Goal: Task Accomplishment & Management: Use online tool/utility

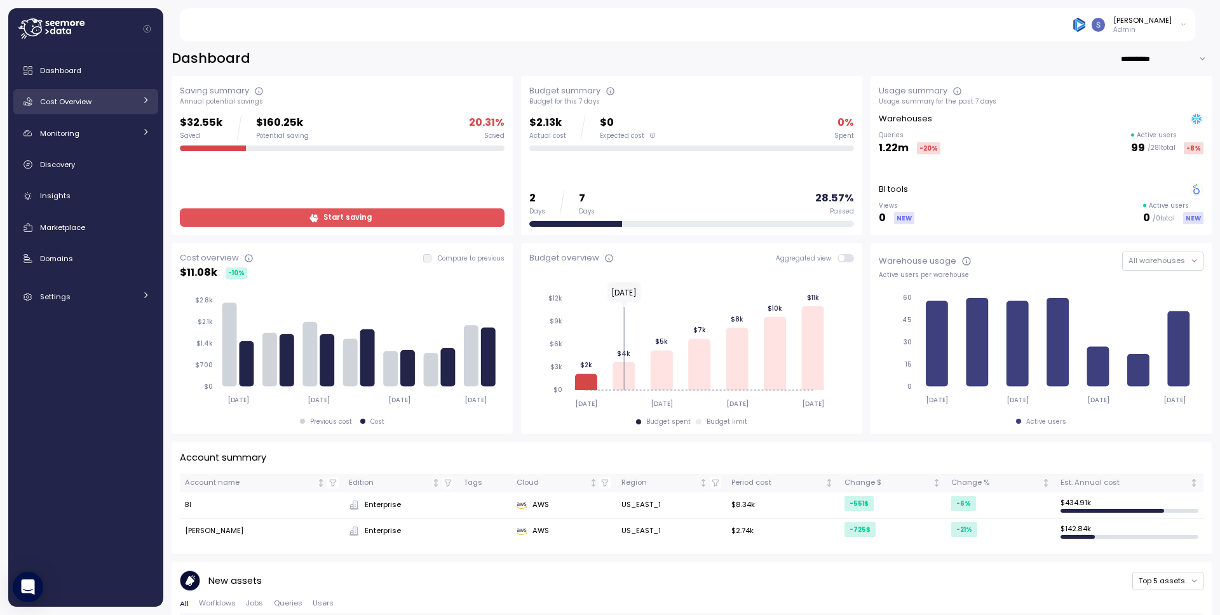
click at [90, 102] on span "Cost Overview" at bounding box center [65, 102] width 51 height 10
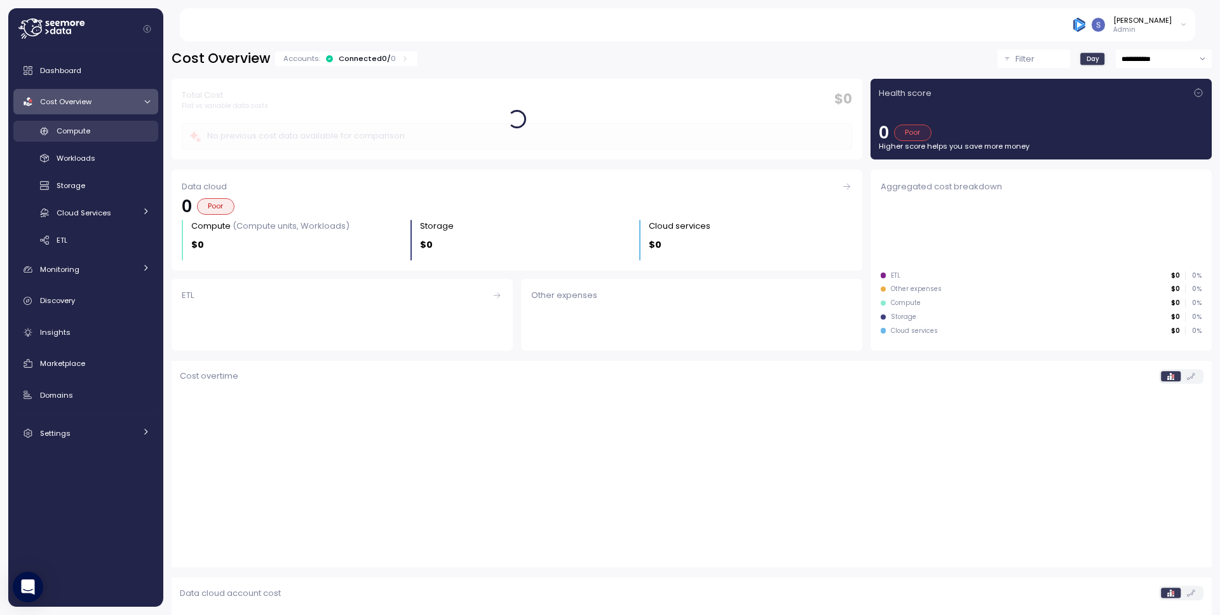
click at [94, 121] on link "Compute" at bounding box center [85, 131] width 145 height 21
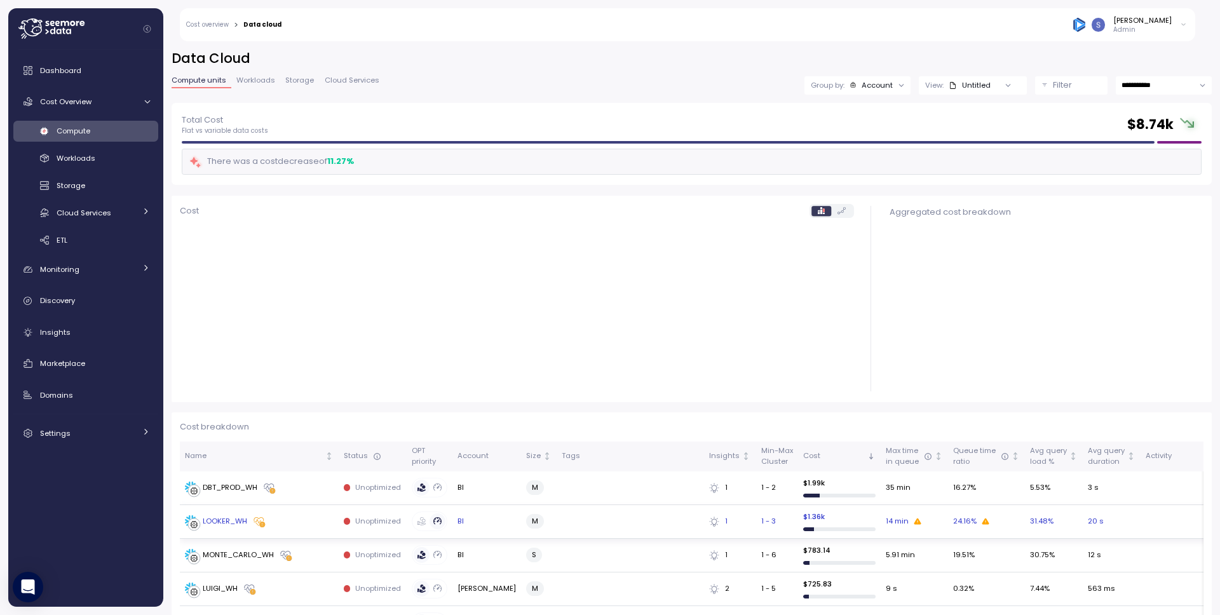
click at [261, 527] on icon at bounding box center [258, 521] width 13 height 13
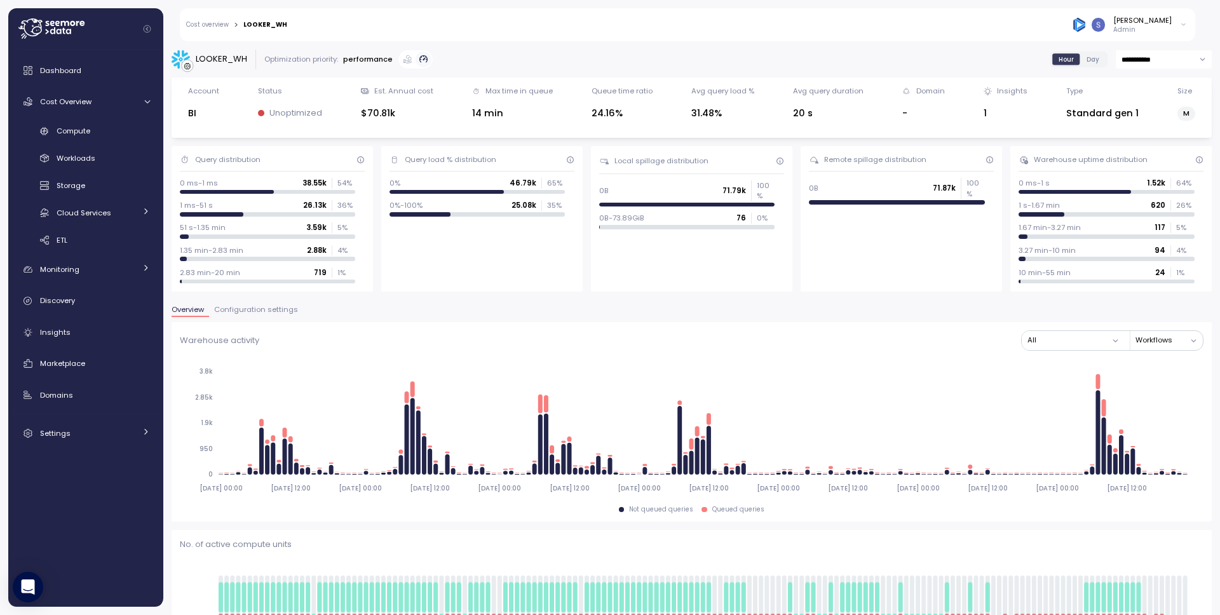
click at [251, 308] on span "Configuration settings" at bounding box center [256, 309] width 84 height 7
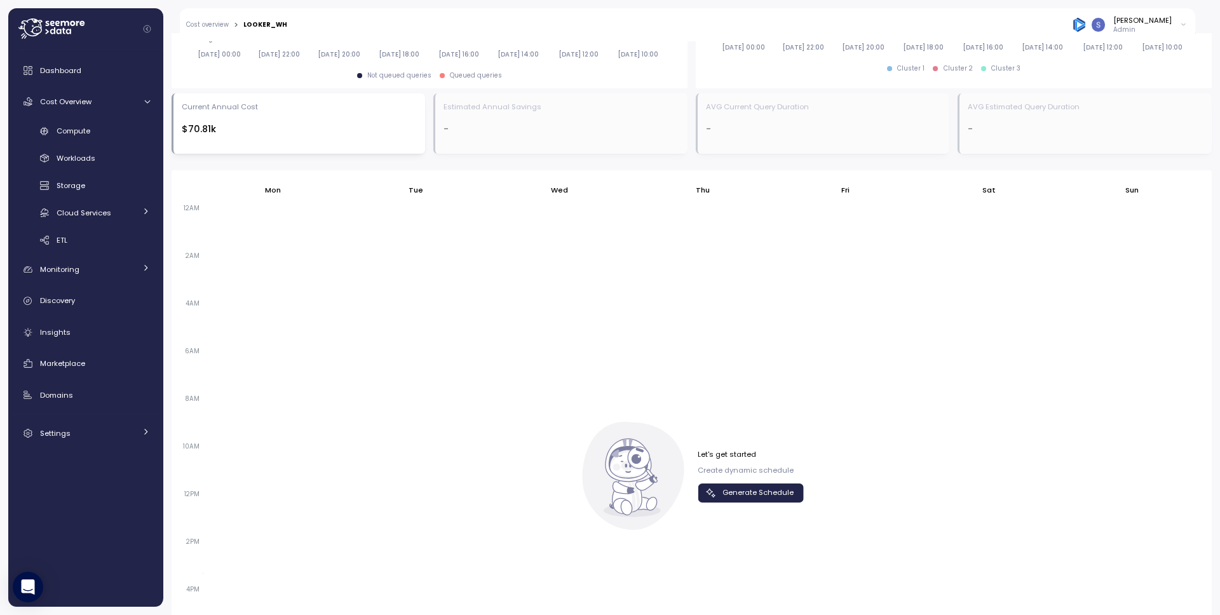
scroll to position [648, 0]
click at [729, 494] on span "Generate Schedule" at bounding box center [757, 490] width 71 height 17
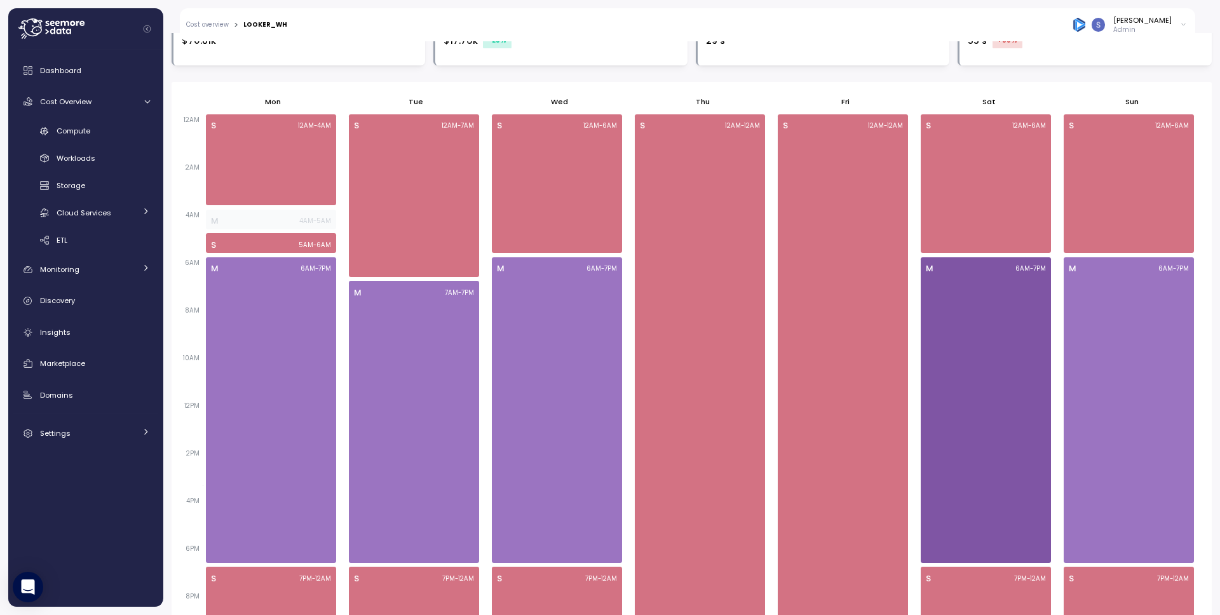
scroll to position [746, 0]
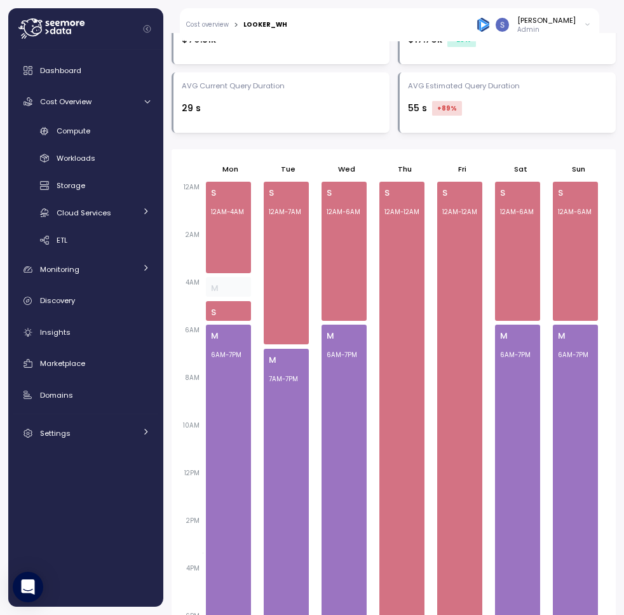
scroll to position [435, 0]
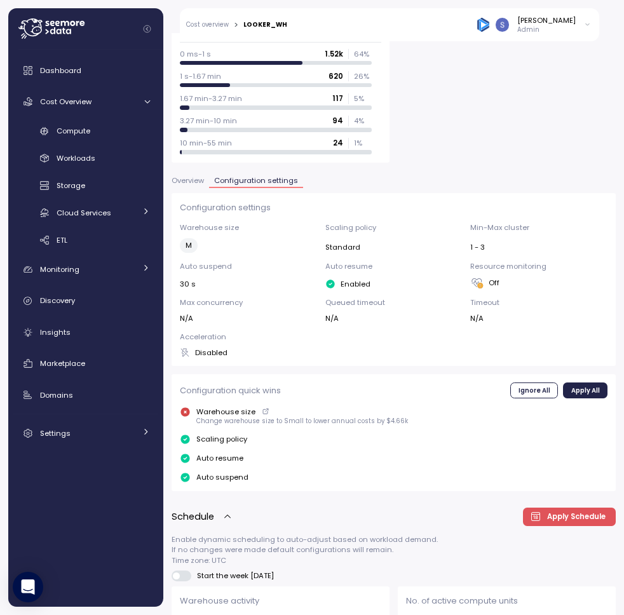
click at [186, 177] on span "Overview" at bounding box center [188, 180] width 32 height 7
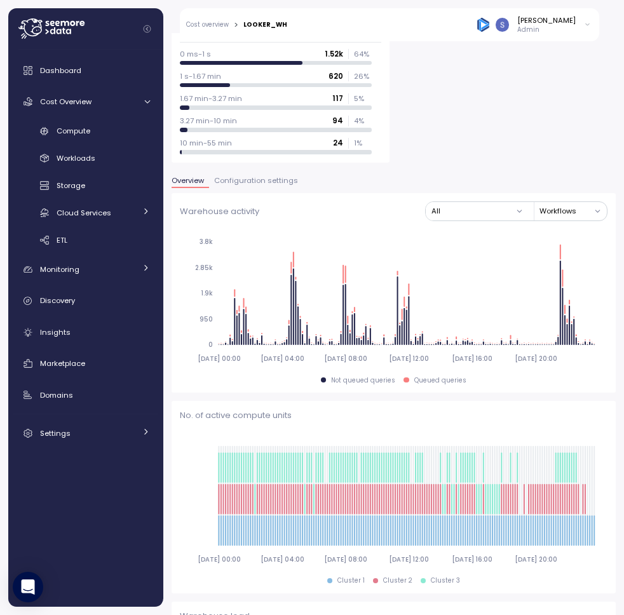
click at [264, 177] on span "Configuration settings" at bounding box center [256, 180] width 84 height 7
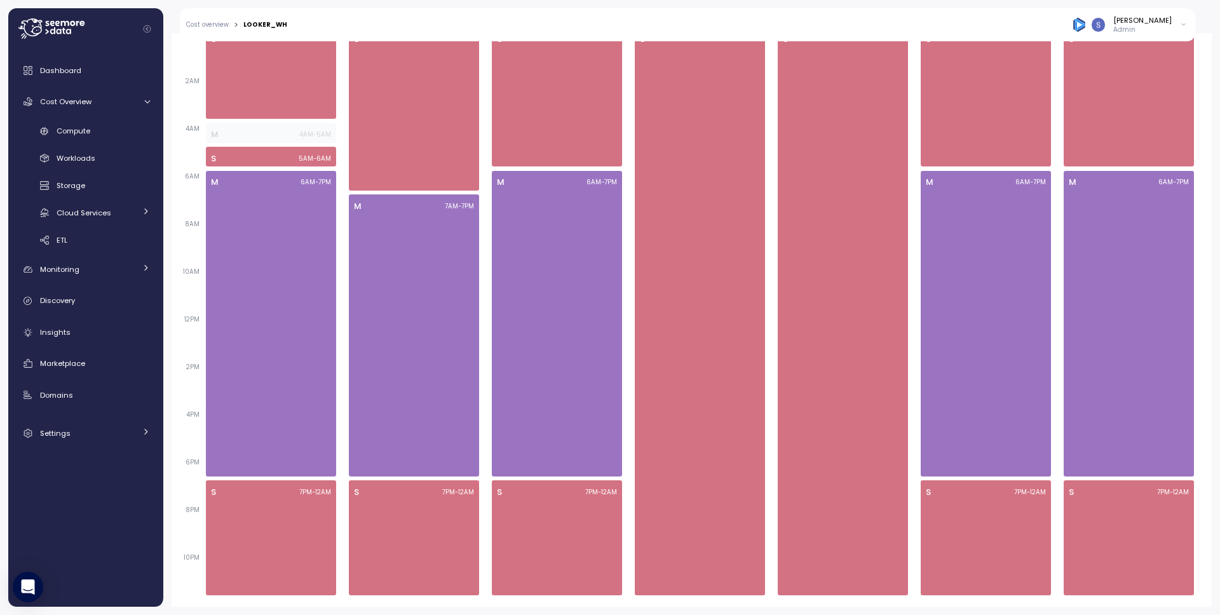
scroll to position [820, 0]
